Goal: Browse casually: Explore the website without a specific task or goal

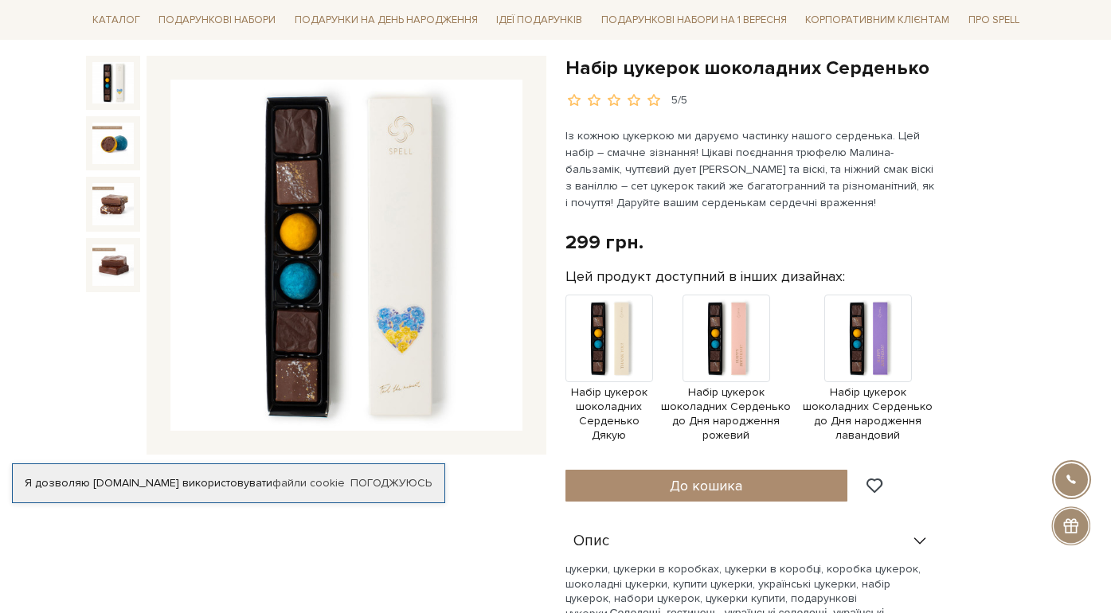
scroll to position [158, 0]
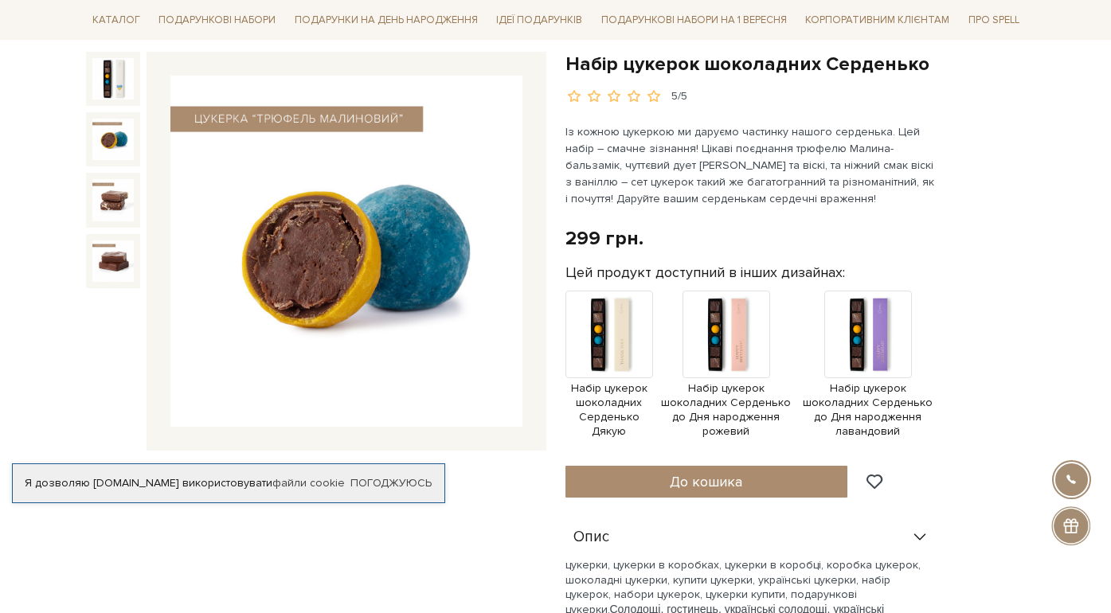
click at [109, 149] on img at bounding box center [112, 139] width 41 height 41
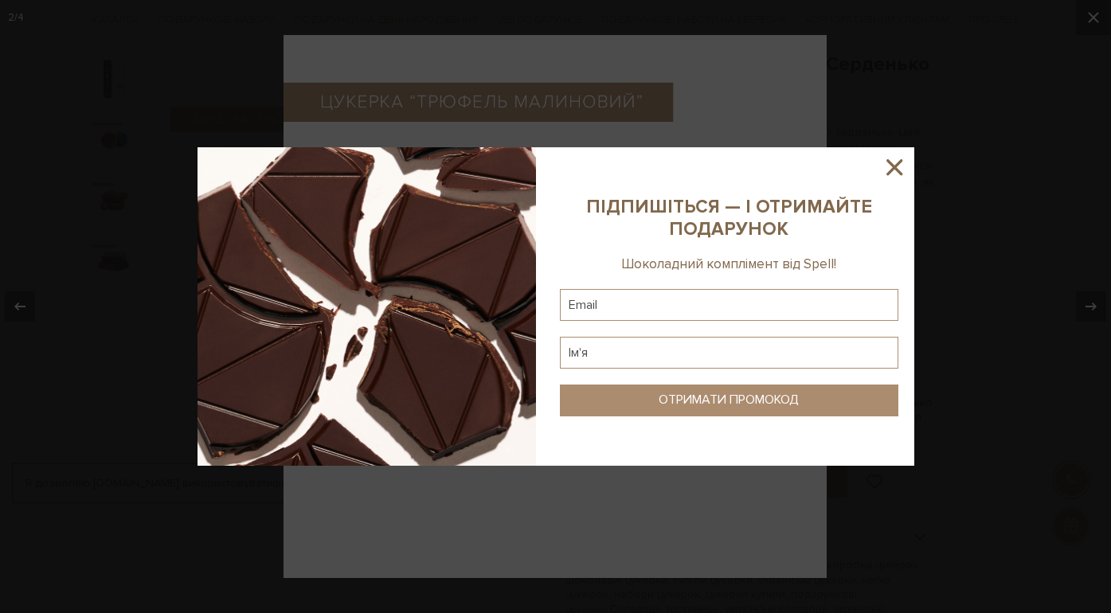
click at [891, 166] on icon at bounding box center [893, 167] width 27 height 27
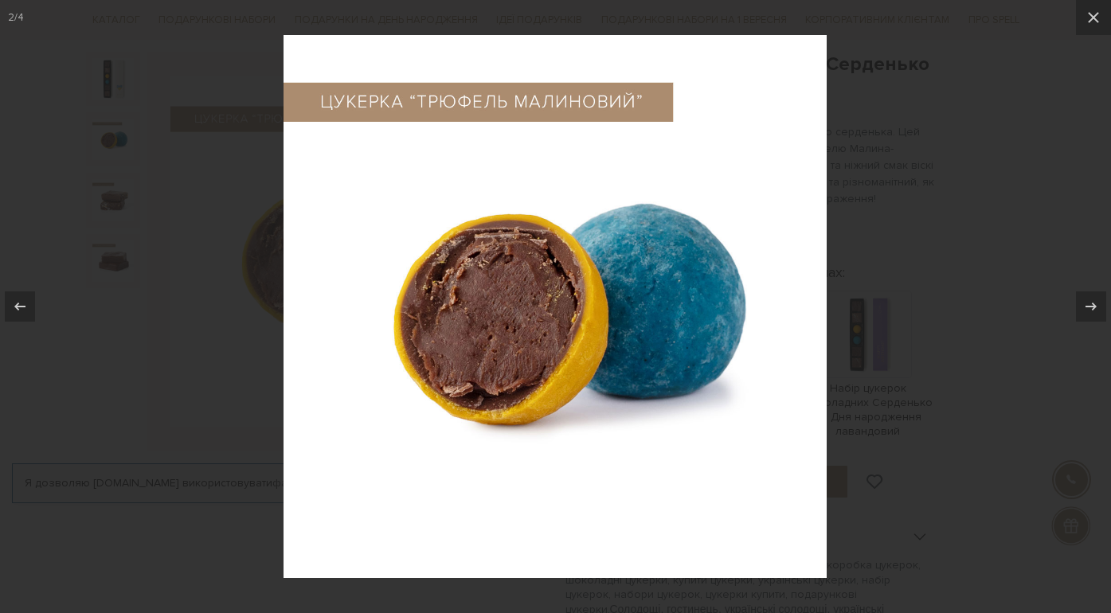
click at [885, 243] on div at bounding box center [555, 306] width 1111 height 613
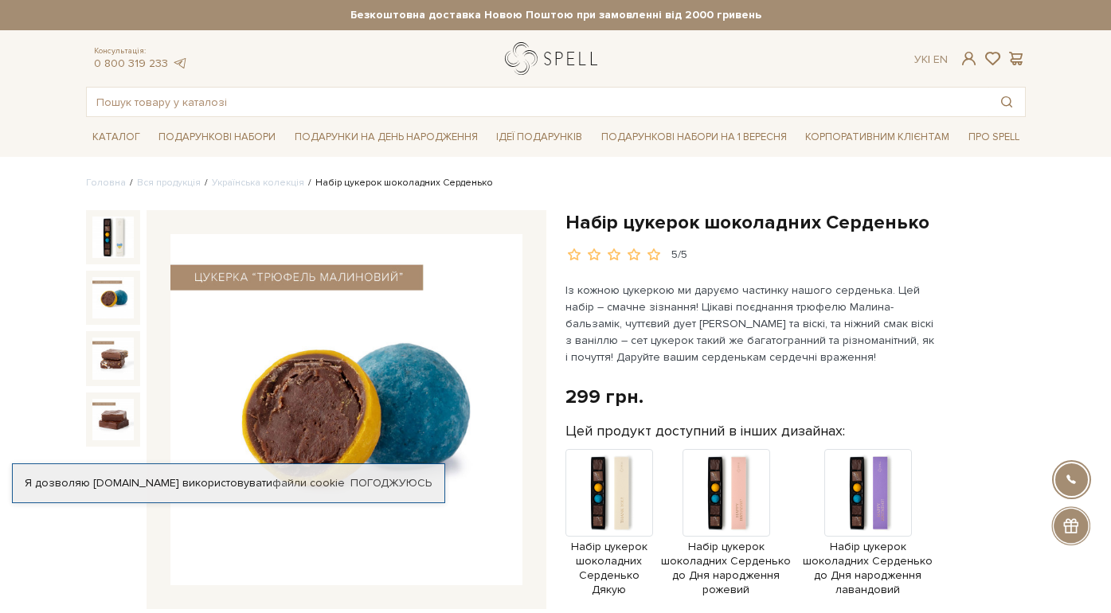
click at [565, 53] on link "logo" at bounding box center [555, 58] width 100 height 33
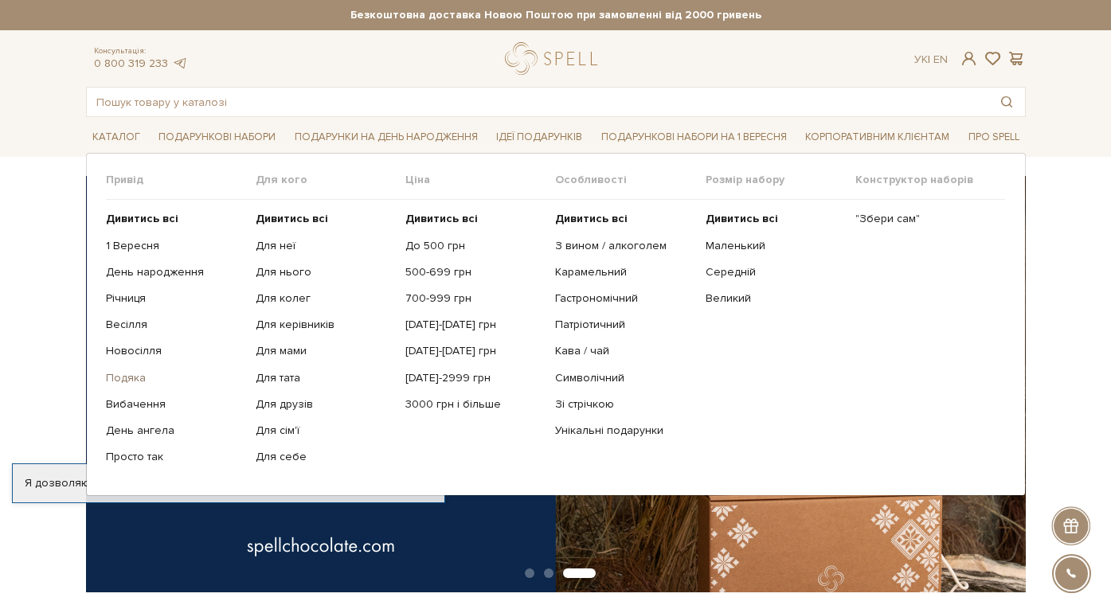
click at [124, 377] on link "Подяка" at bounding box center [175, 378] width 138 height 14
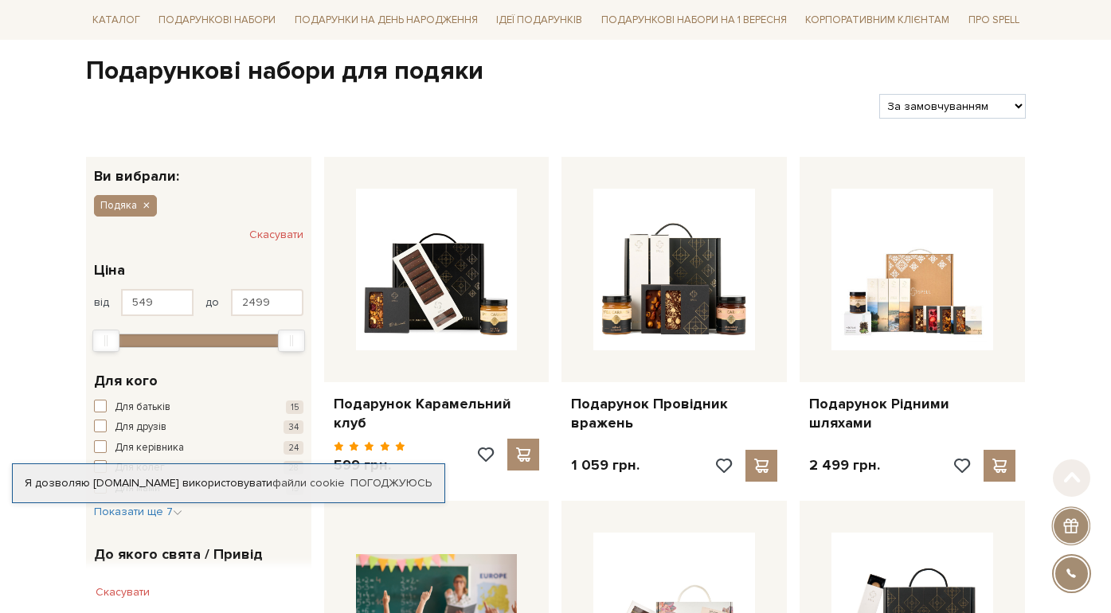
scroll to position [158, 0]
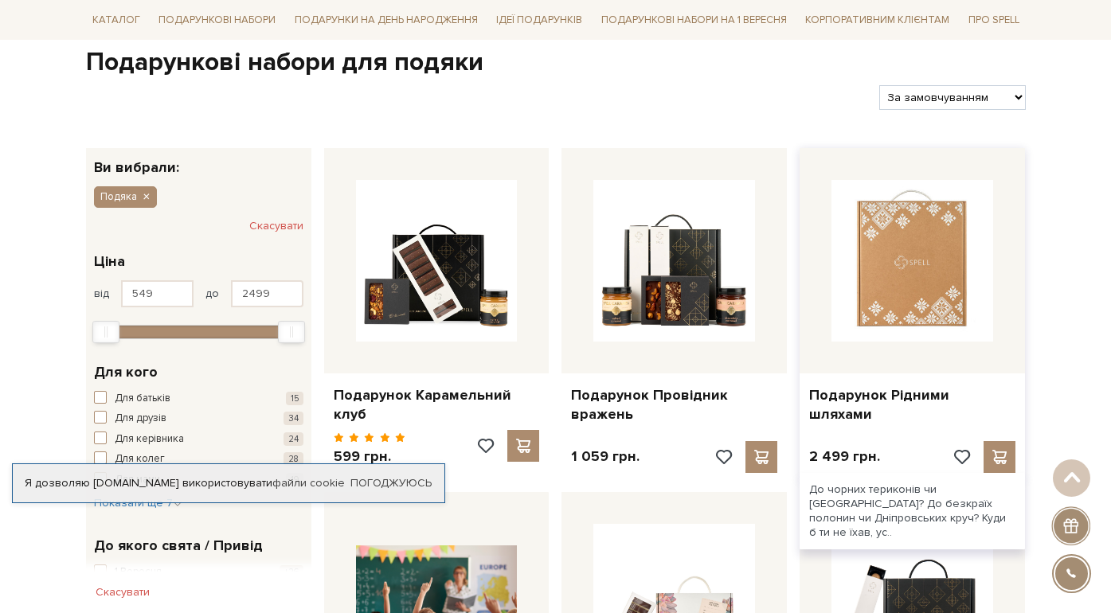
click at [892, 231] on img at bounding box center [912, 261] width 162 height 162
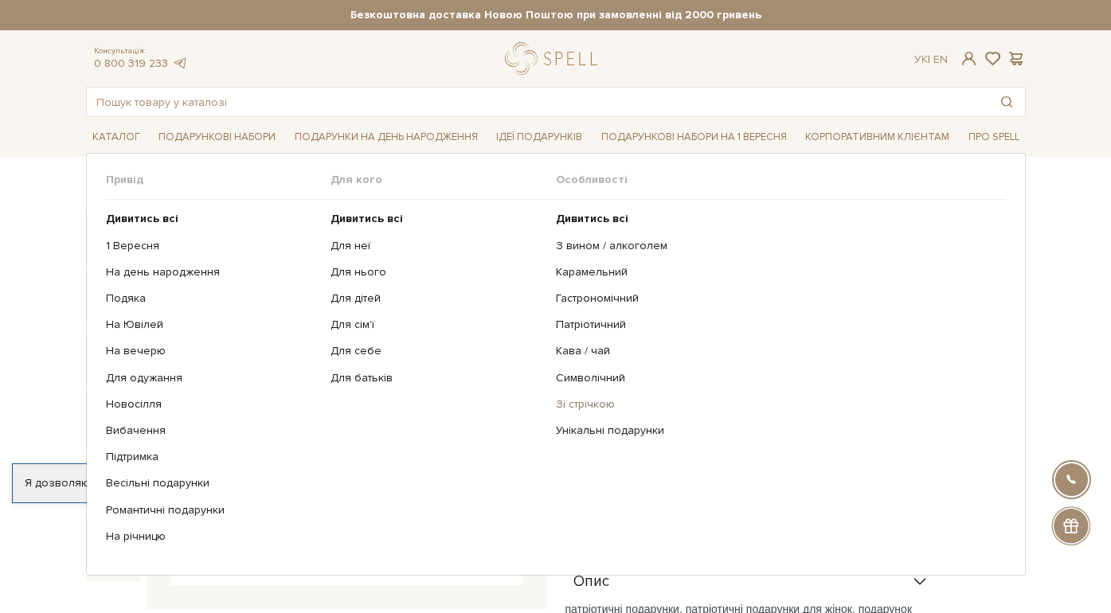
click at [561, 405] on link "Зі стрічкою" at bounding box center [775, 404] width 438 height 14
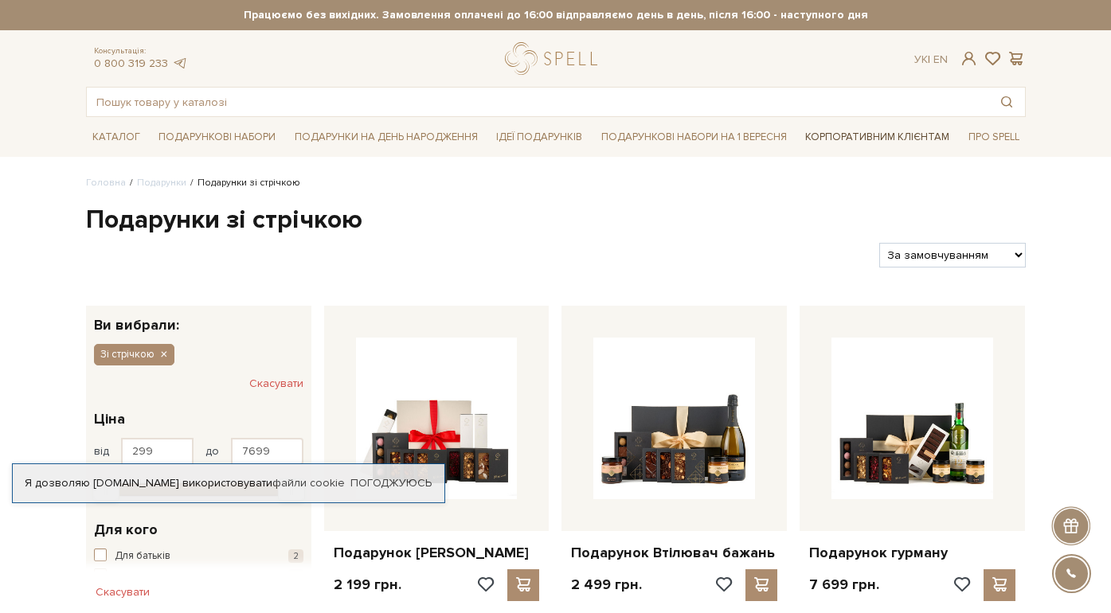
click at [867, 132] on link "Корпоративним клієнтам" at bounding box center [876, 136] width 157 height 27
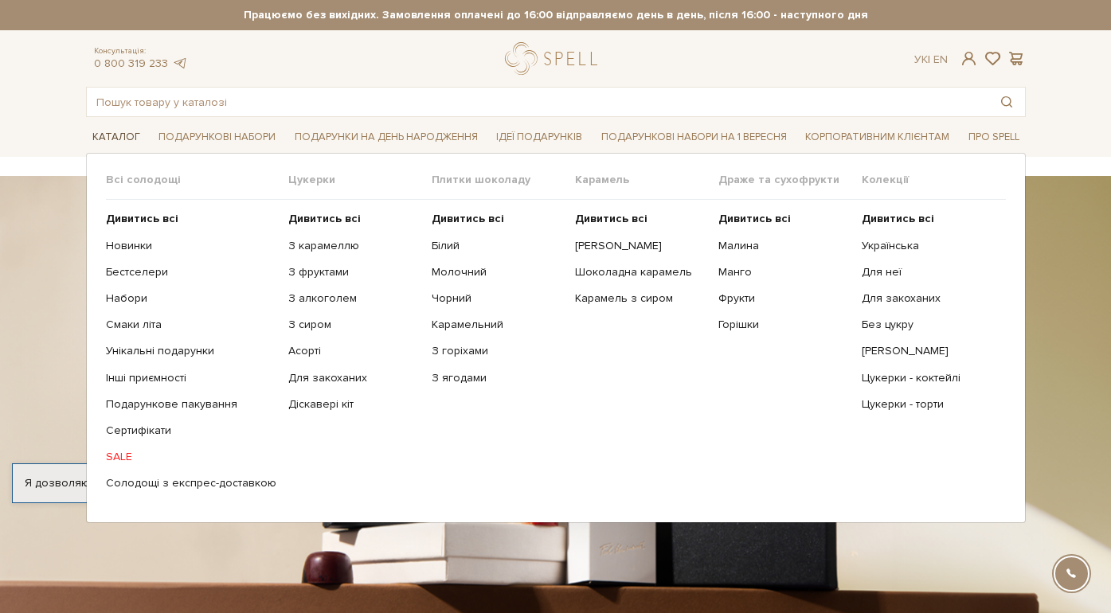
click at [110, 139] on link "Каталог" at bounding box center [116, 137] width 61 height 25
